Goal: Task Accomplishment & Management: Manage account settings

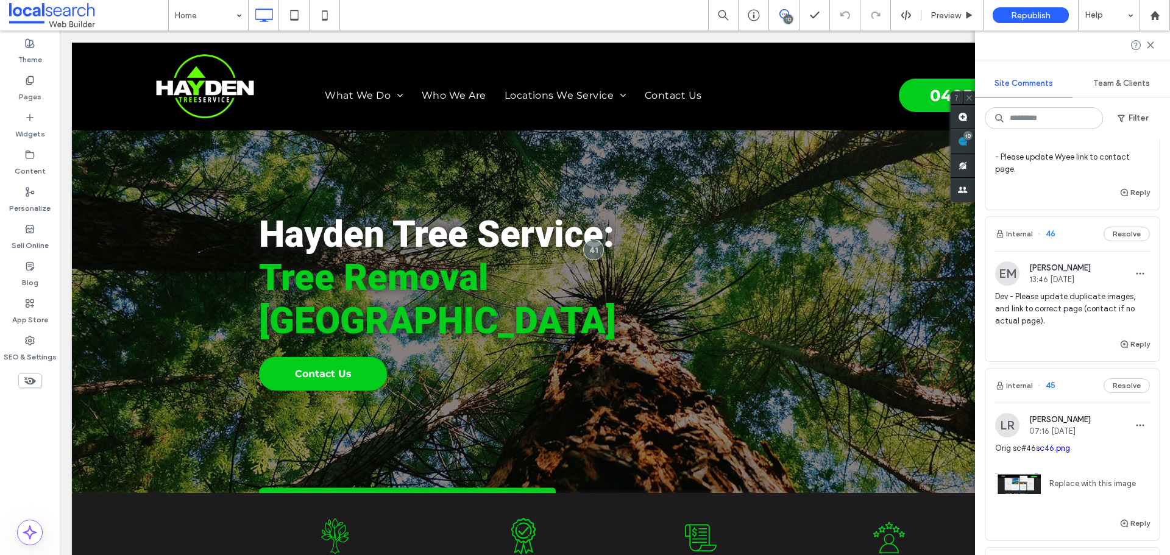
scroll to position [366, 0]
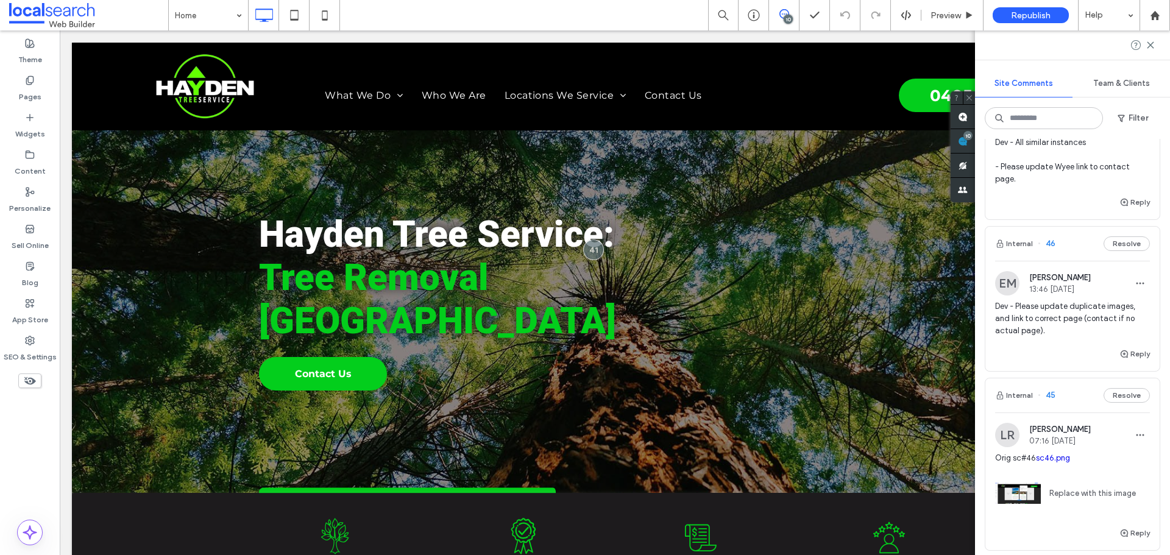
click at [1084, 316] on span "Dev - Please update duplicate images, and link to correct page (contact if no a…" at bounding box center [1072, 318] width 155 height 37
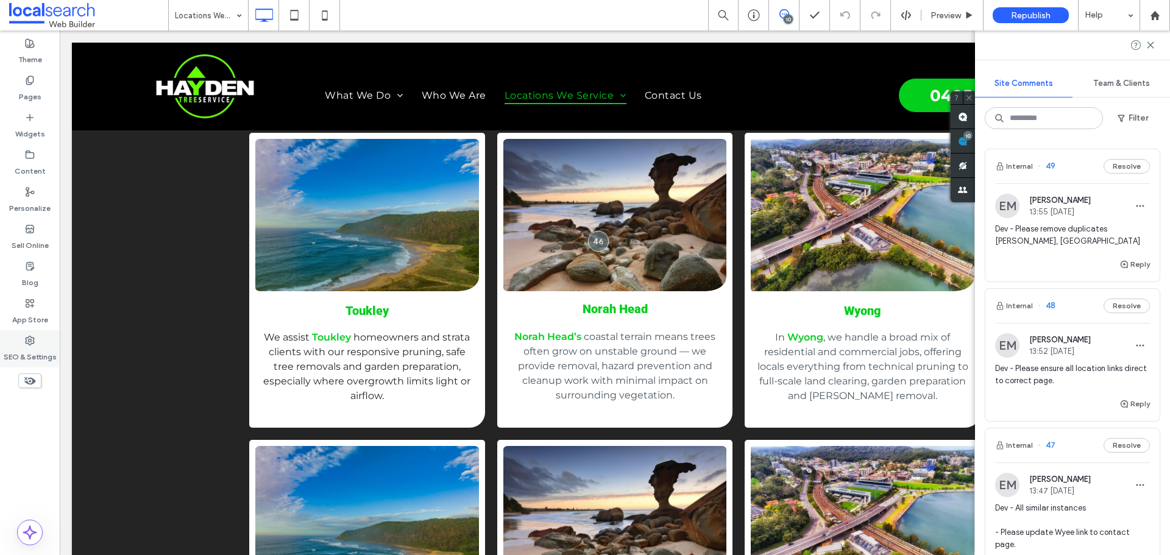
click at [38, 354] on label "SEO & Settings" at bounding box center [30, 354] width 53 height 17
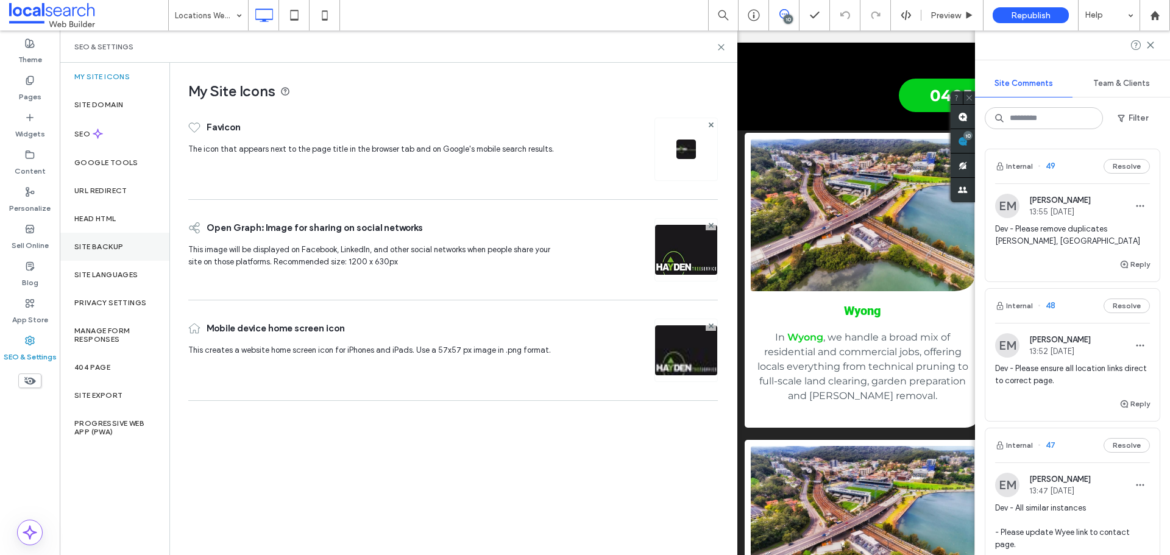
click at [107, 243] on label "Site Backup" at bounding box center [98, 247] width 49 height 9
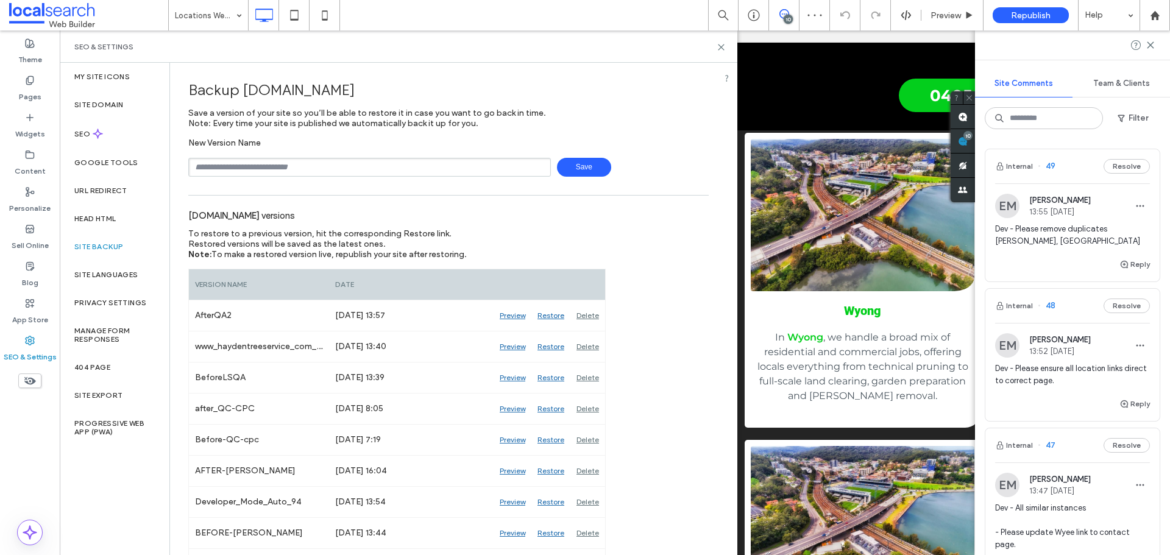
click at [278, 166] on input "text" at bounding box center [369, 167] width 363 height 19
type input "**********"
click at [583, 165] on span "Save" at bounding box center [584, 167] width 54 height 19
click at [719, 43] on icon at bounding box center [721, 47] width 9 height 9
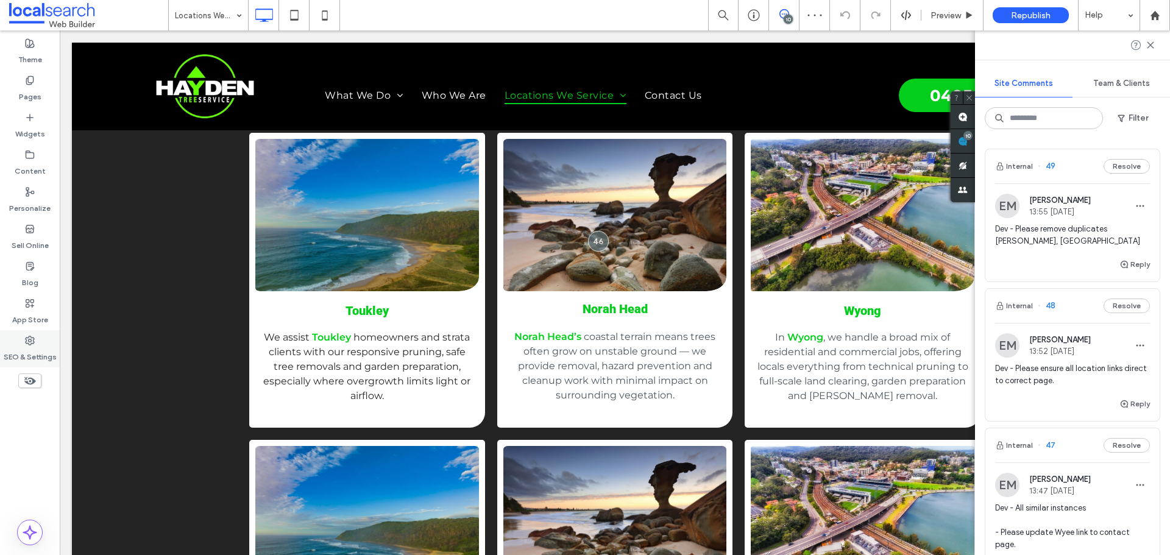
click at [41, 362] on label "SEO & Settings" at bounding box center [30, 354] width 53 height 17
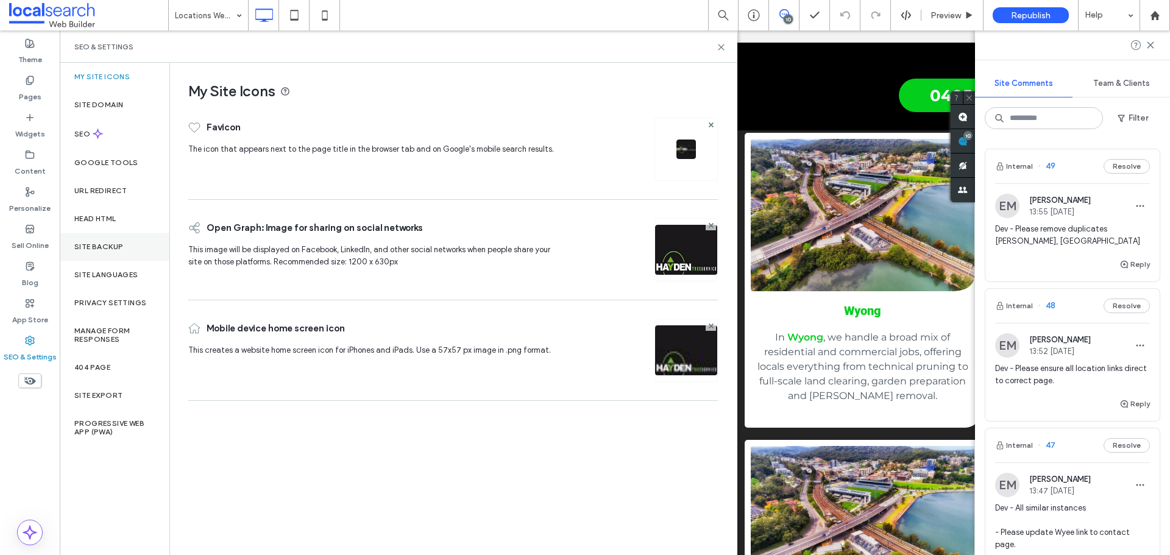
click at [106, 244] on label "Site Backup" at bounding box center [98, 247] width 49 height 9
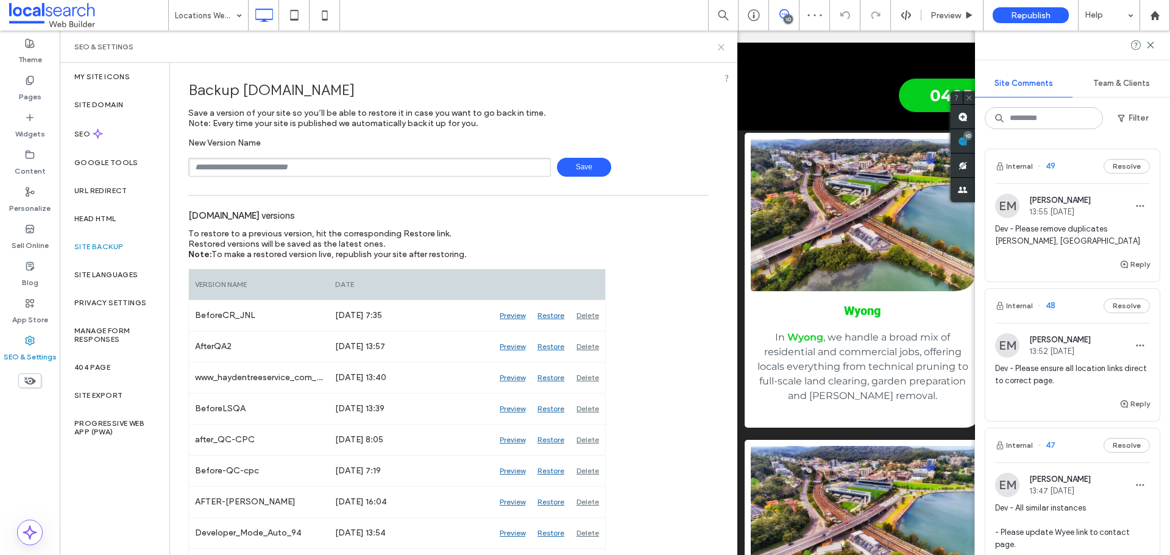
click at [720, 44] on icon at bounding box center [721, 47] width 9 height 9
